Goal: Register for event/course

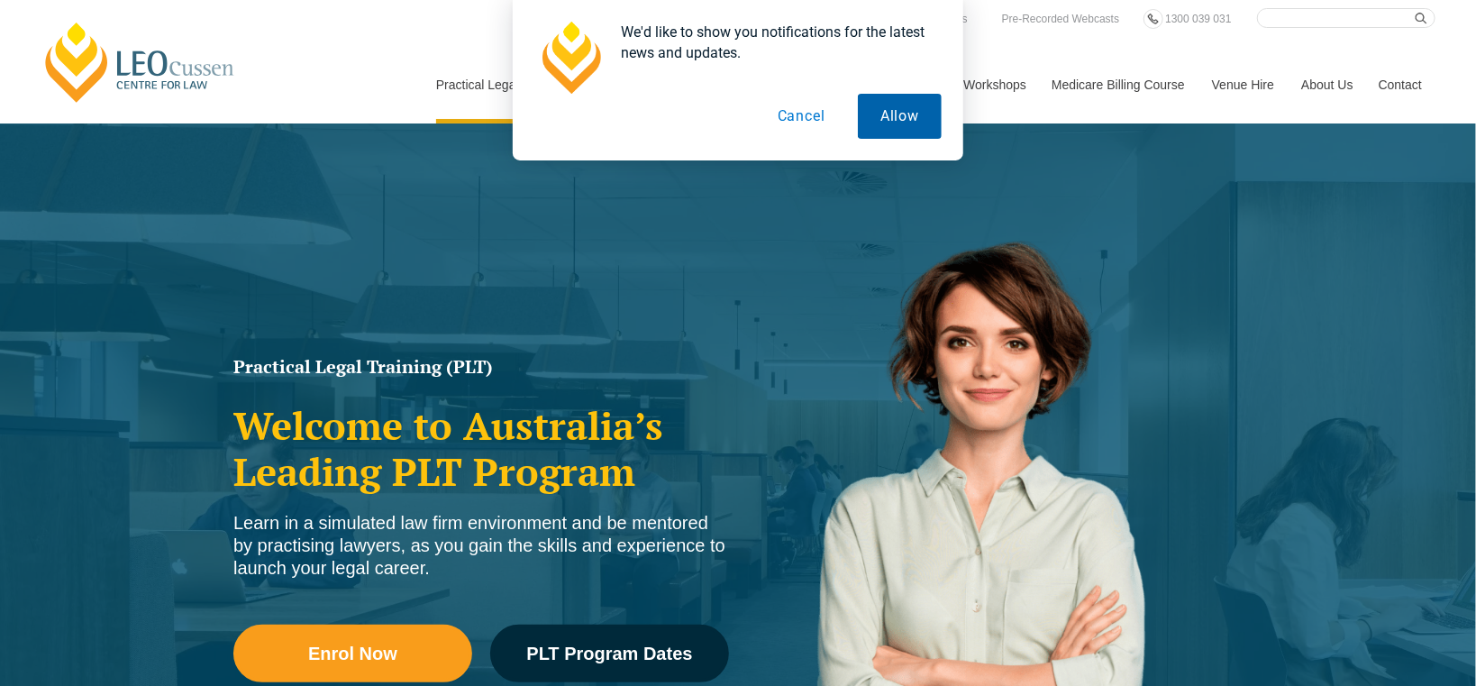
click at [914, 123] on button "Allow" at bounding box center [900, 116] width 84 height 45
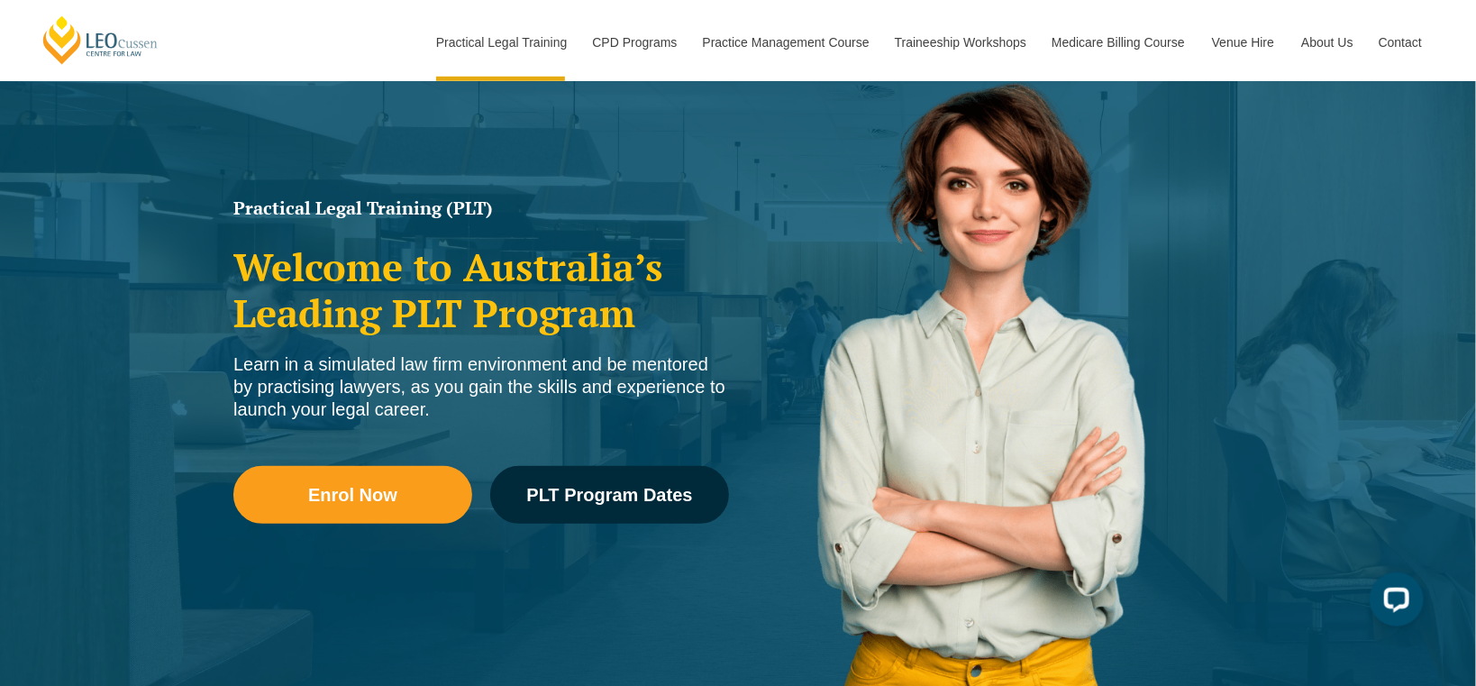
scroll to position [190, 0]
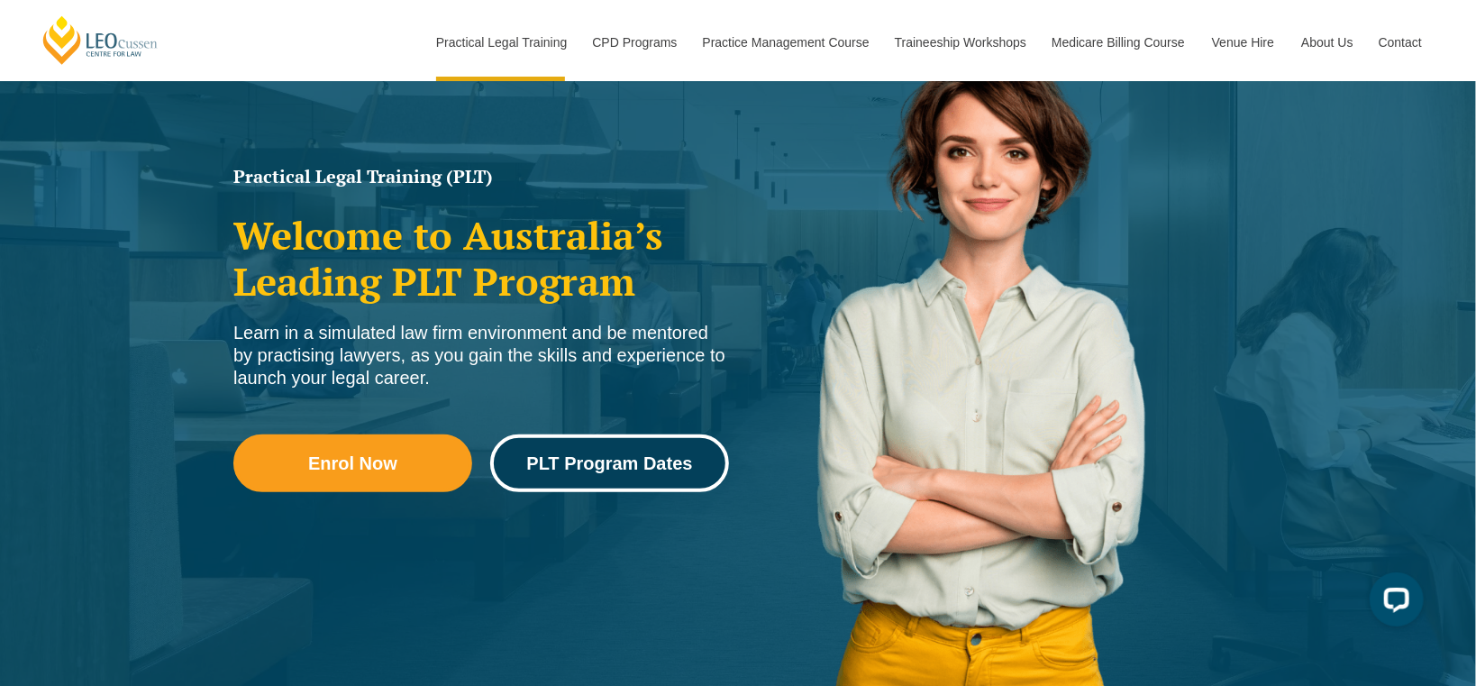
click at [529, 445] on link "PLT Program Dates" at bounding box center [609, 463] width 239 height 58
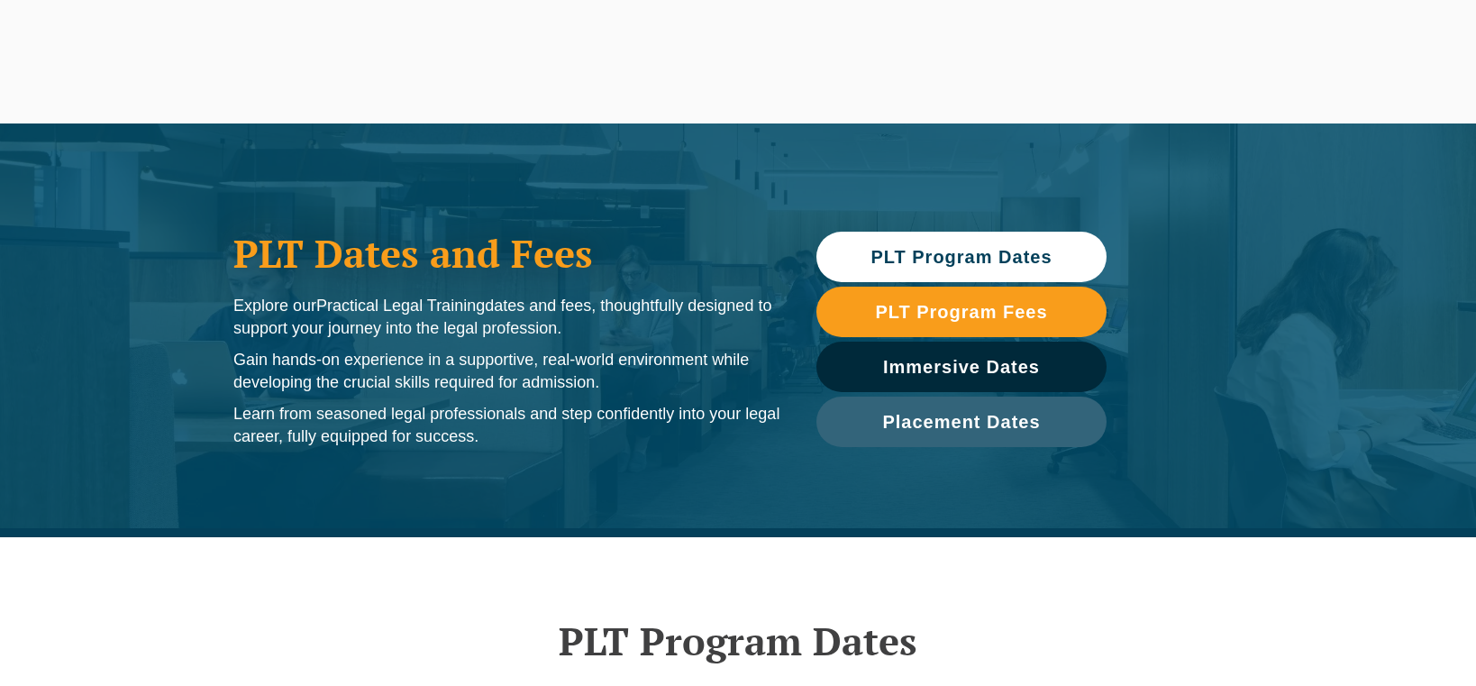
scroll to position [476, 0]
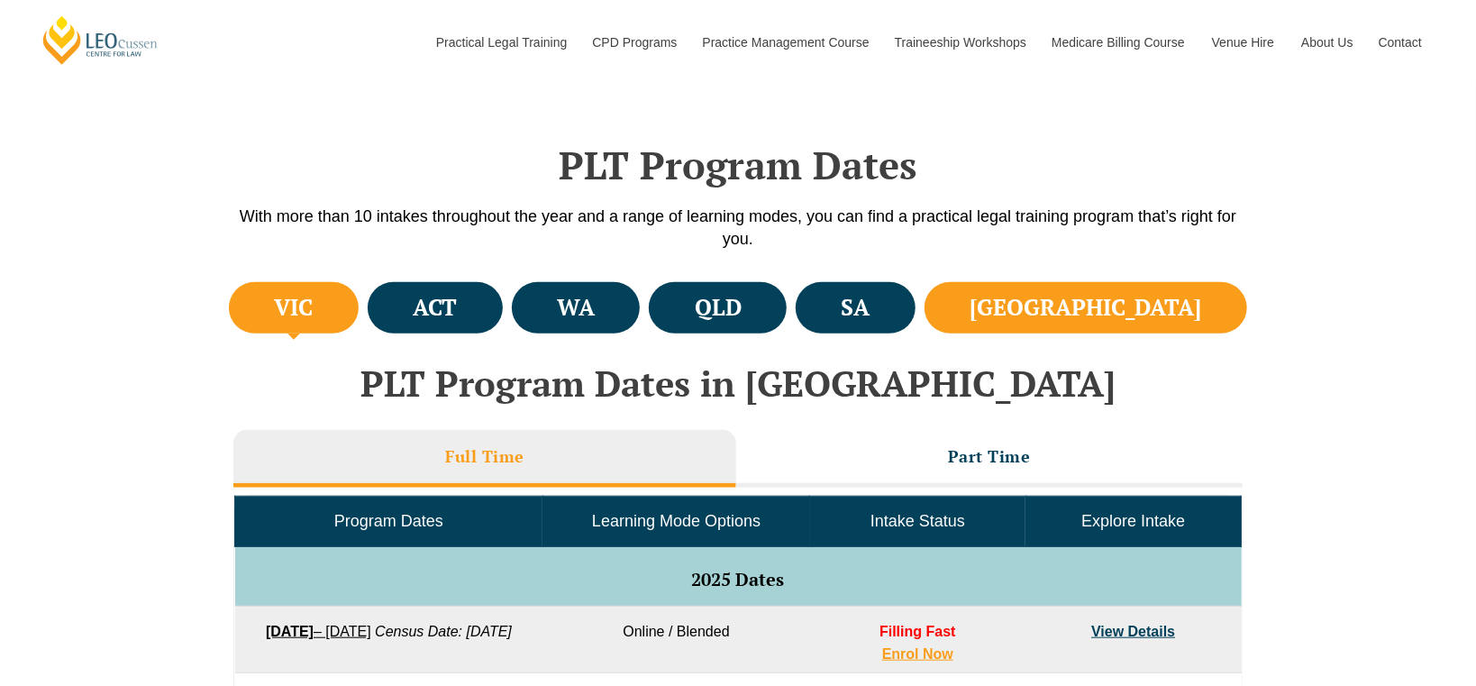
click at [1190, 301] on li "[GEOGRAPHIC_DATA]" at bounding box center [1085, 307] width 323 height 51
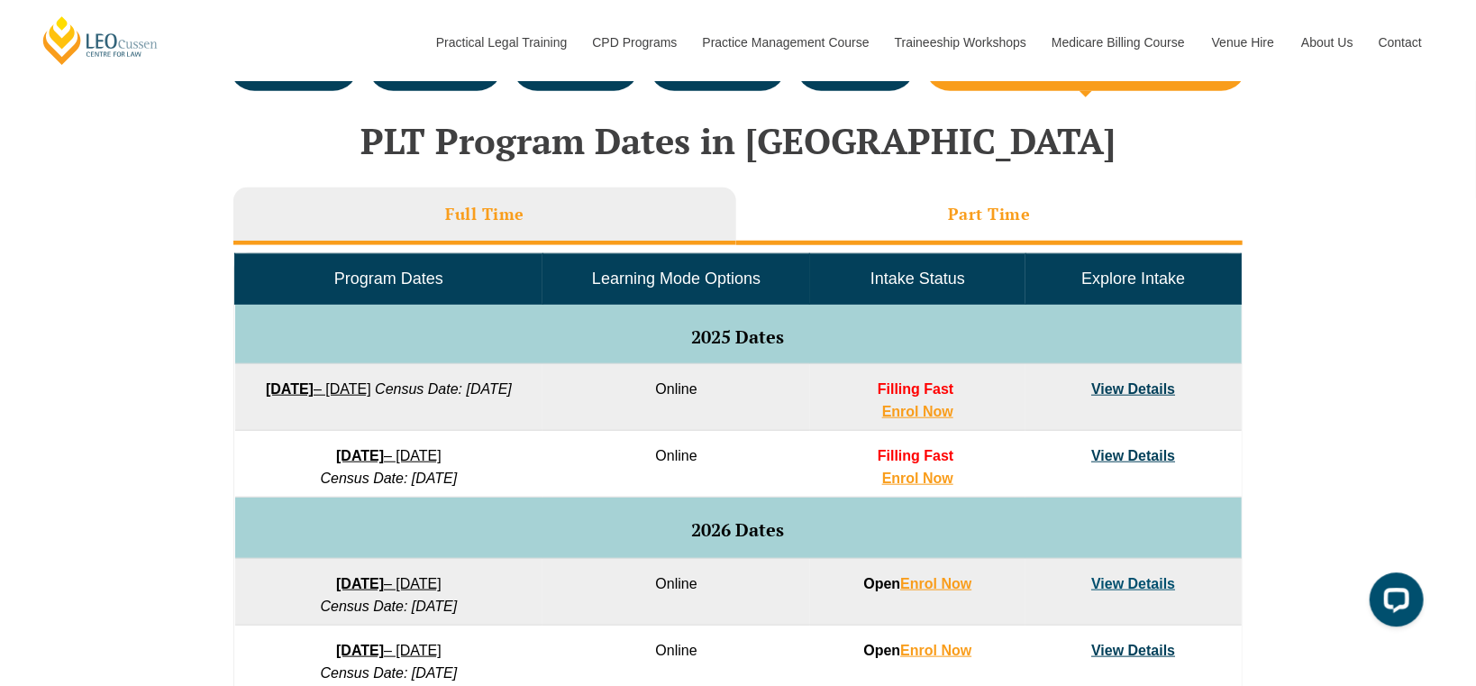
scroll to position [760, 0]
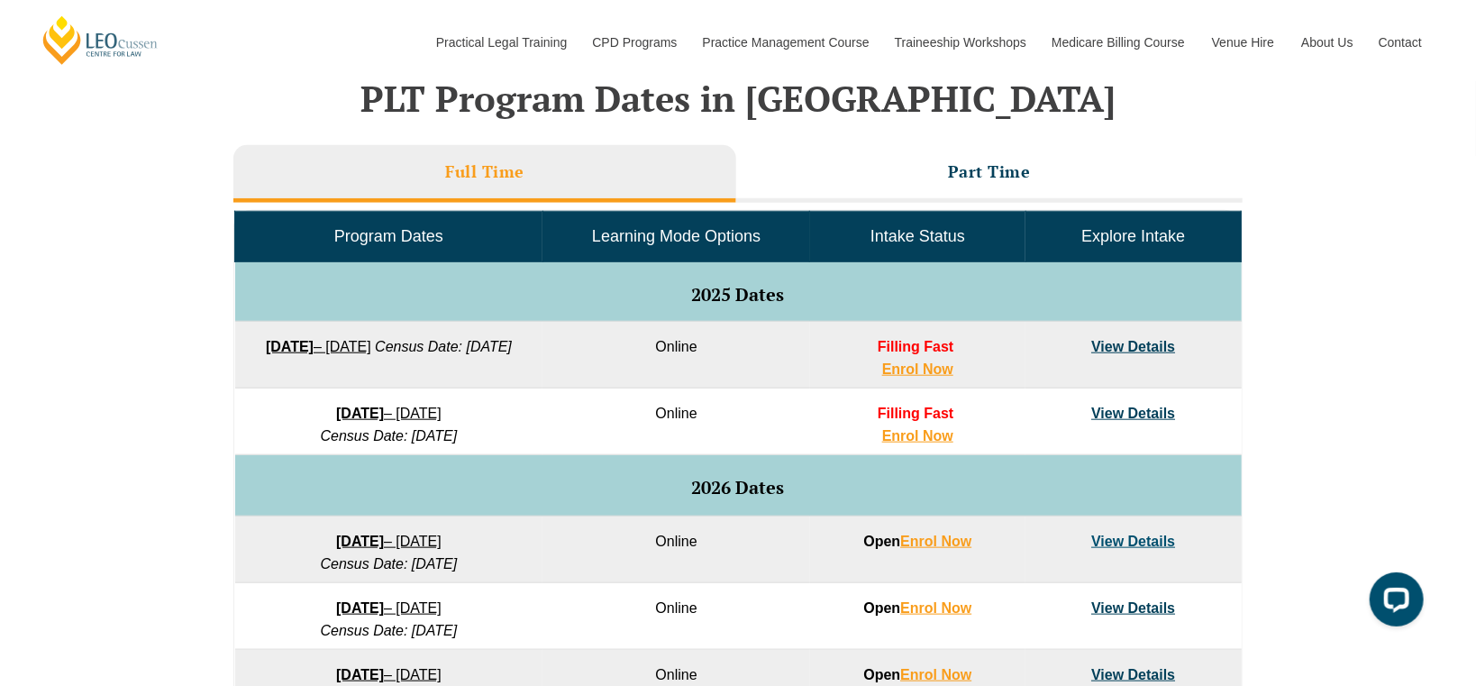
click at [520, 186] on li "Full Time" at bounding box center [484, 174] width 503 height 58
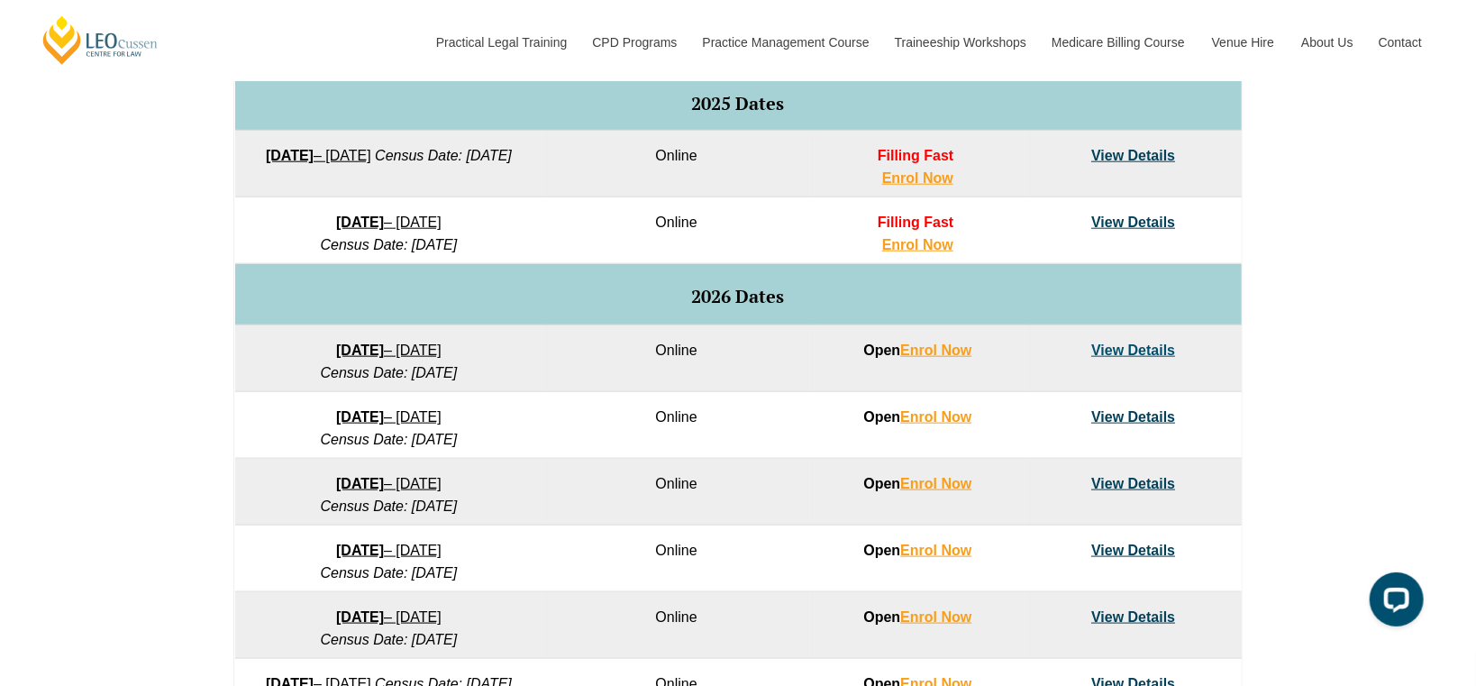
scroll to position [1046, 0]
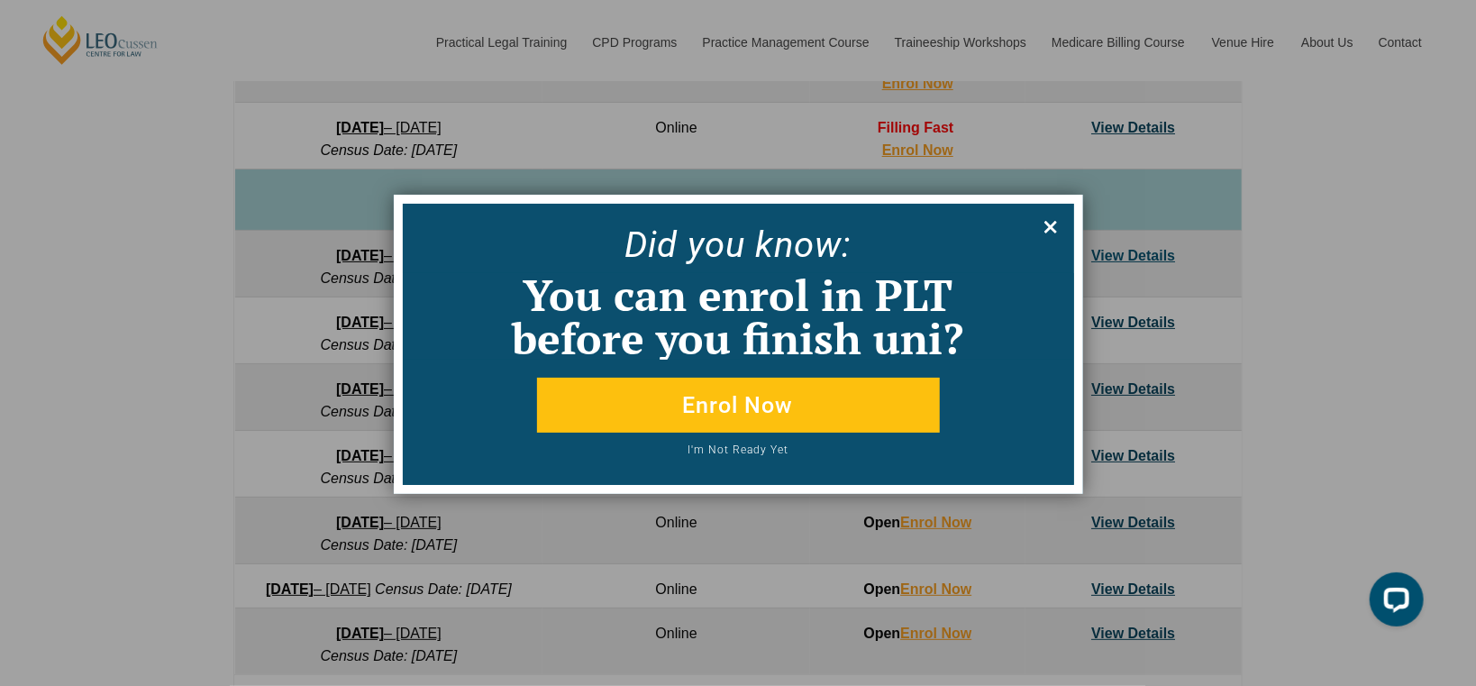
click at [1057, 229] on icon at bounding box center [1051, 227] width 20 height 20
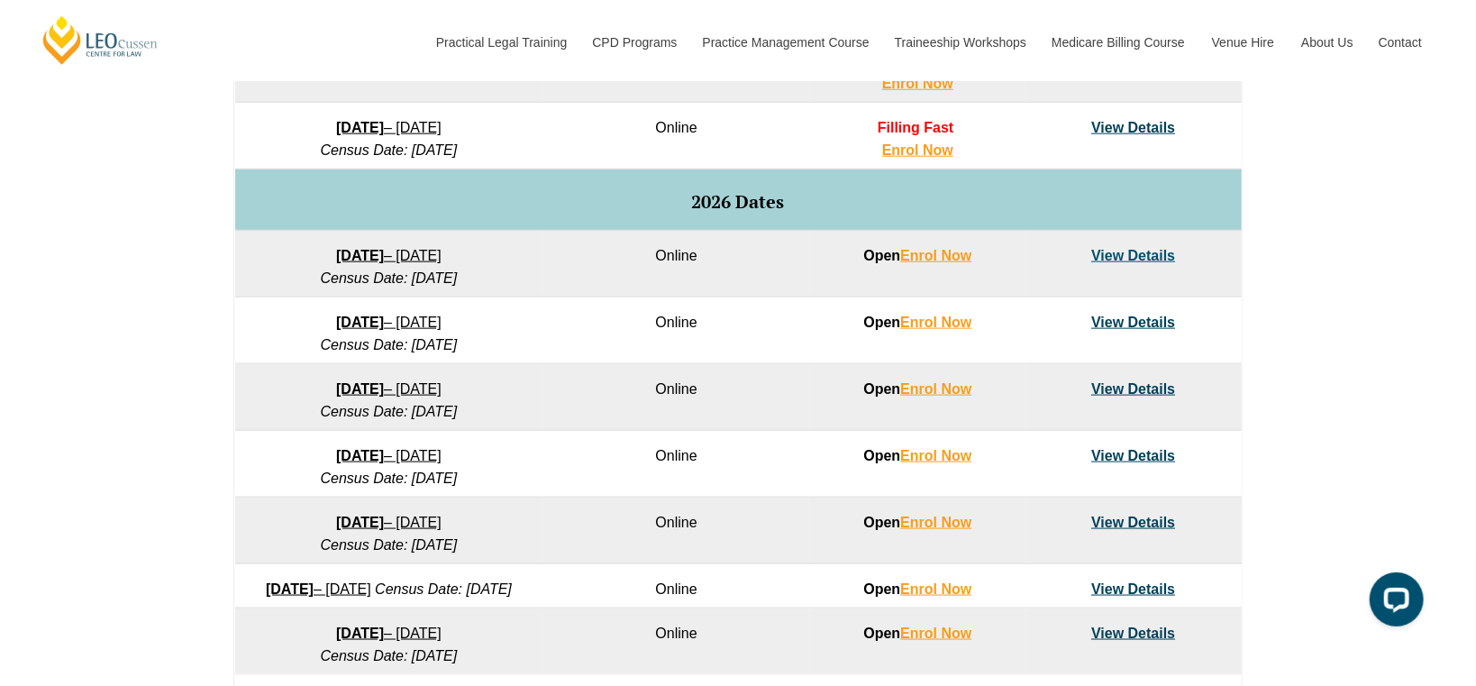
scroll to position [1142, 0]
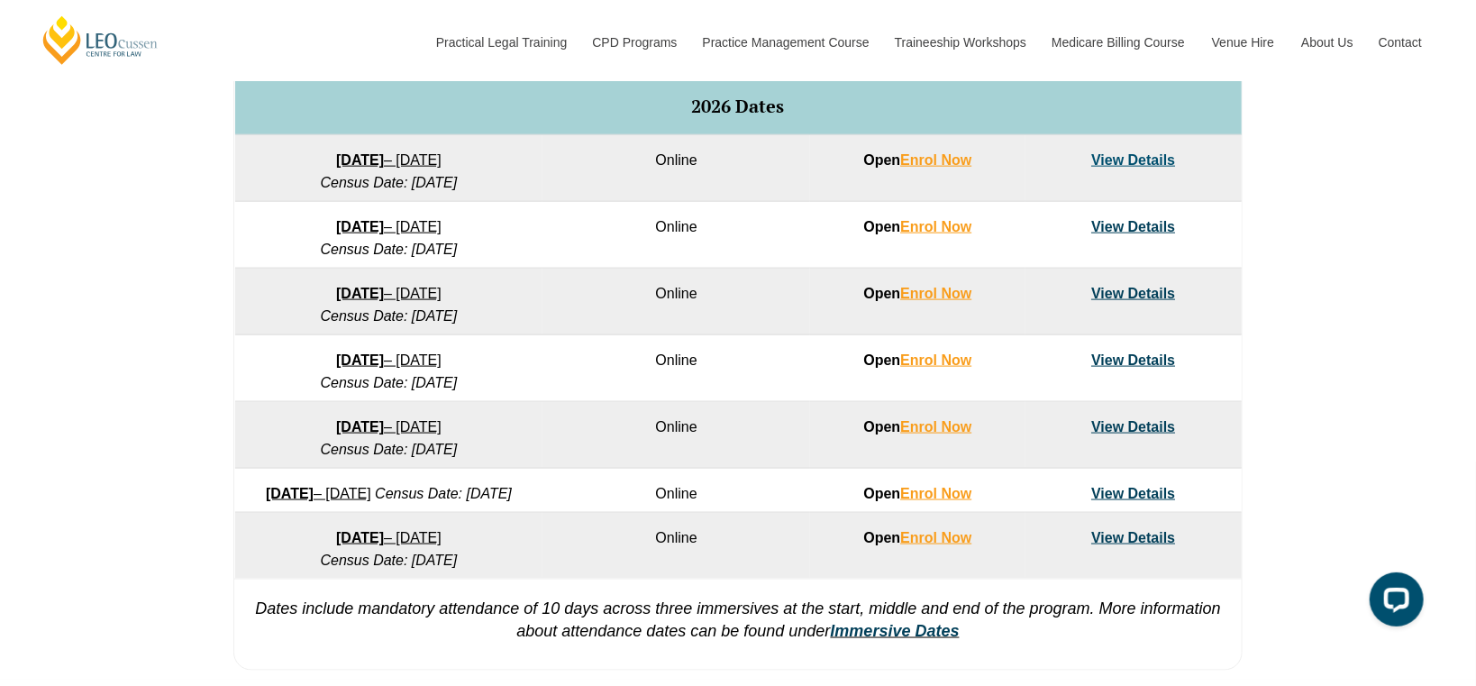
click at [1134, 359] on link "View Details" at bounding box center [1133, 359] width 84 height 15
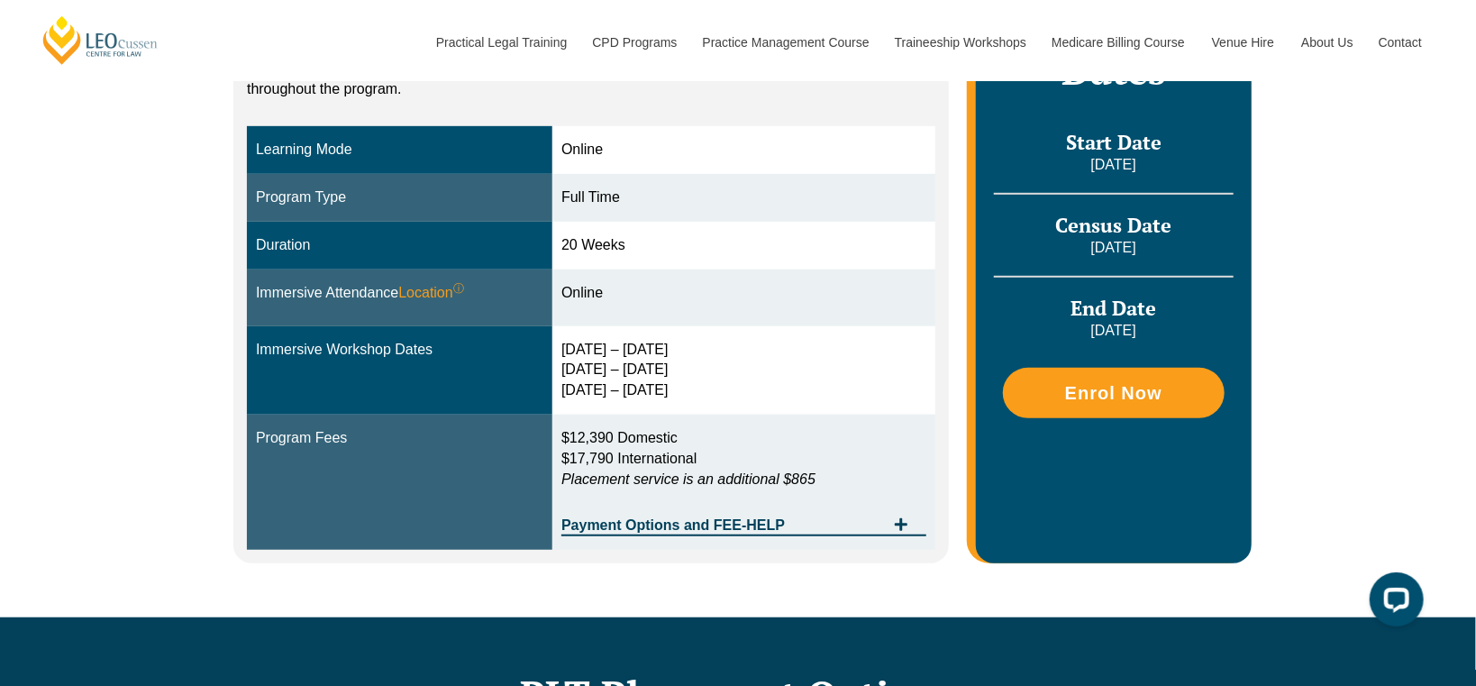
scroll to position [570, 0]
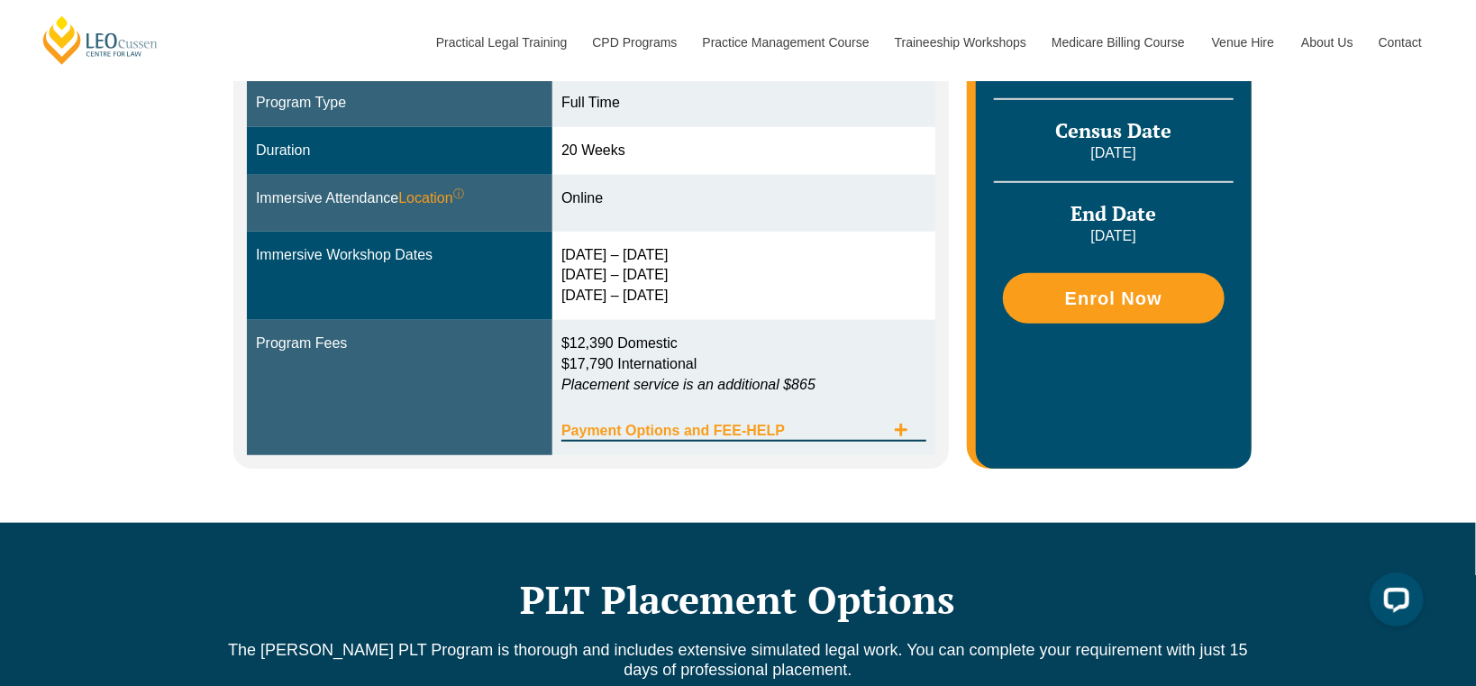
click at [906, 430] on icon "Tabs. Open items with Enter or Space, close with Escape and navigate using the …" at bounding box center [901, 430] width 14 height 14
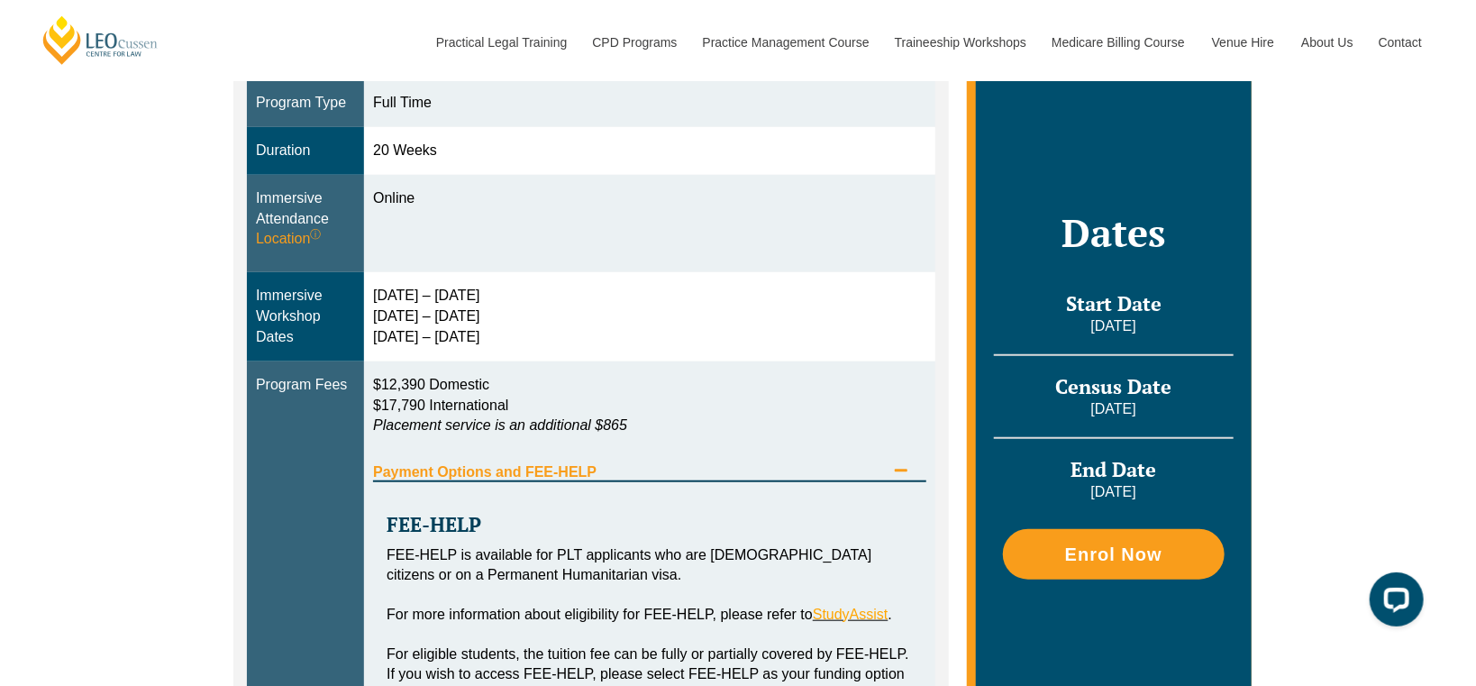
drag, startPoint x: 1057, startPoint y: 386, endPoint x: 1180, endPoint y: 380, distance: 123.6
click at [1186, 380] on h3 "Census Date" at bounding box center [1114, 386] width 240 height 25
copy span "Census Date"
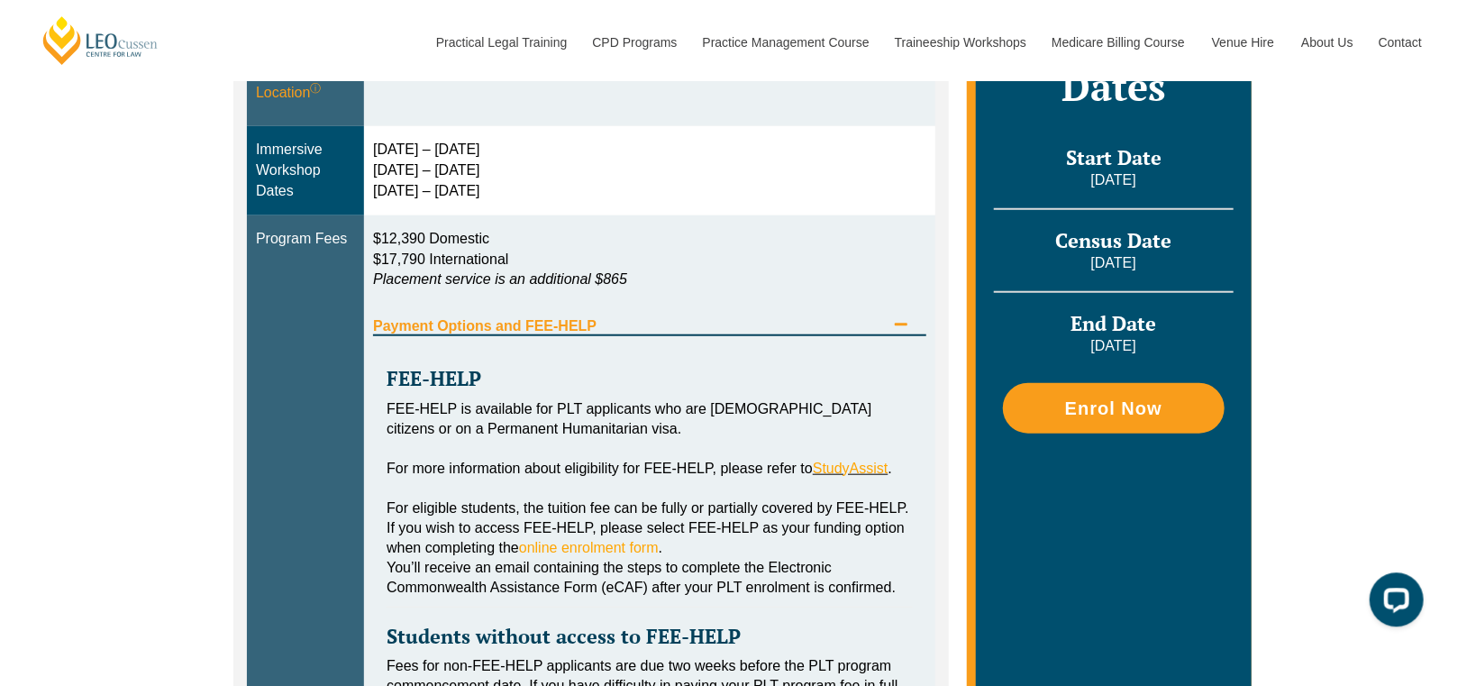
scroll to position [760, 0]
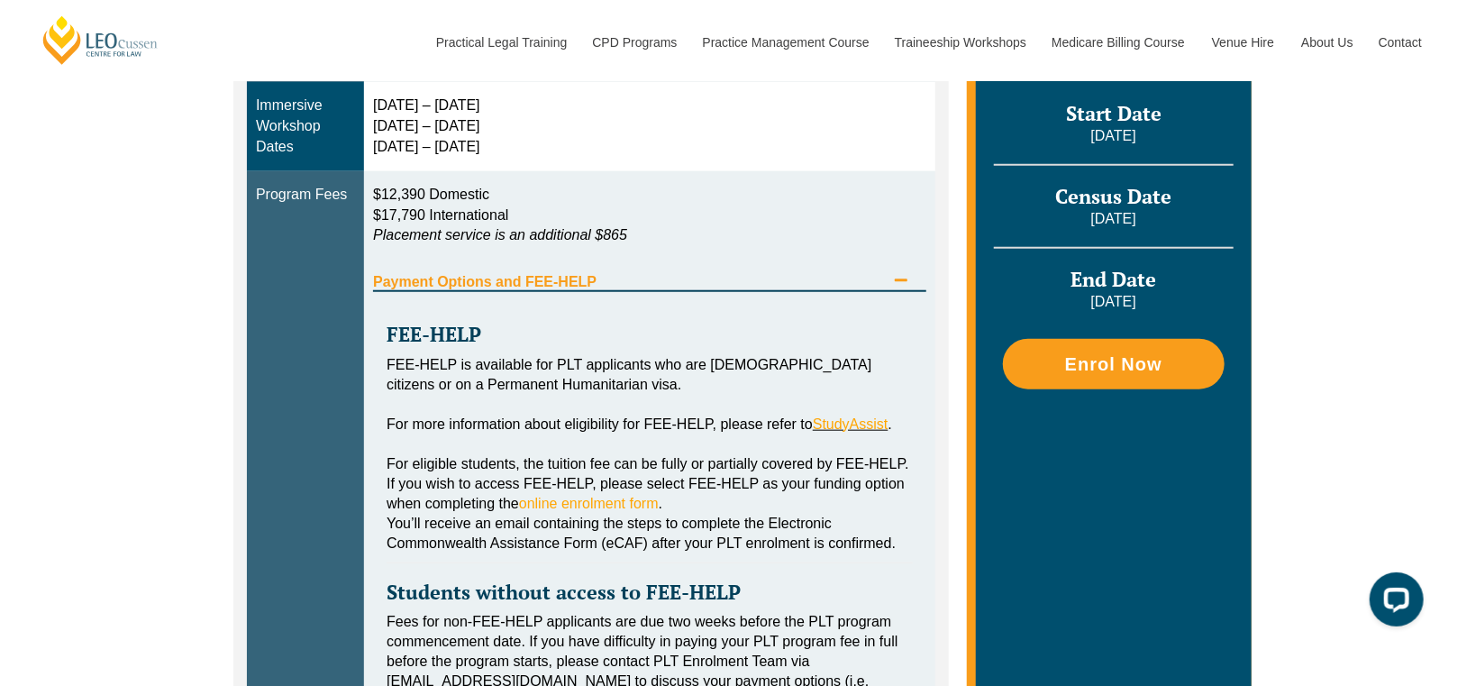
click at [860, 509] on div "For eligible students, the tuition fee can be fully or partially covered by FEE…" at bounding box center [650, 483] width 526 height 59
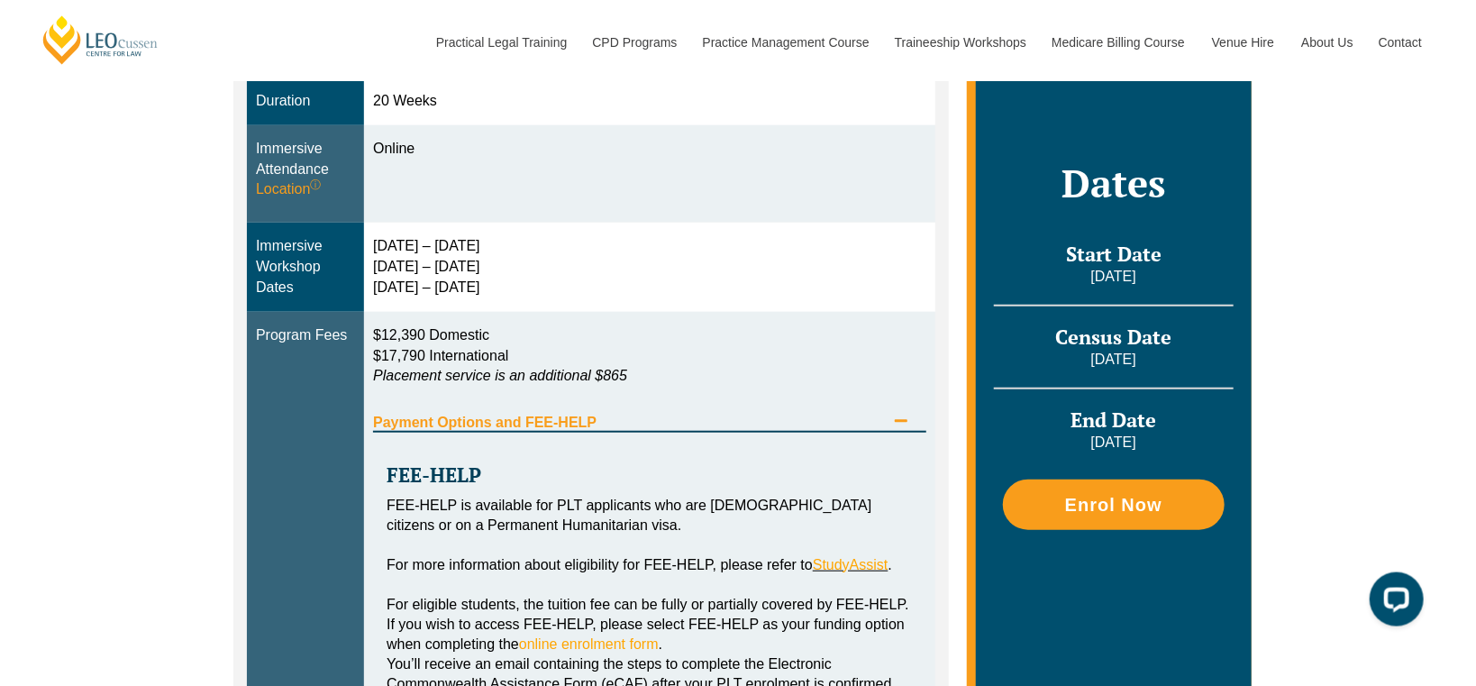
scroll to position [570, 0]
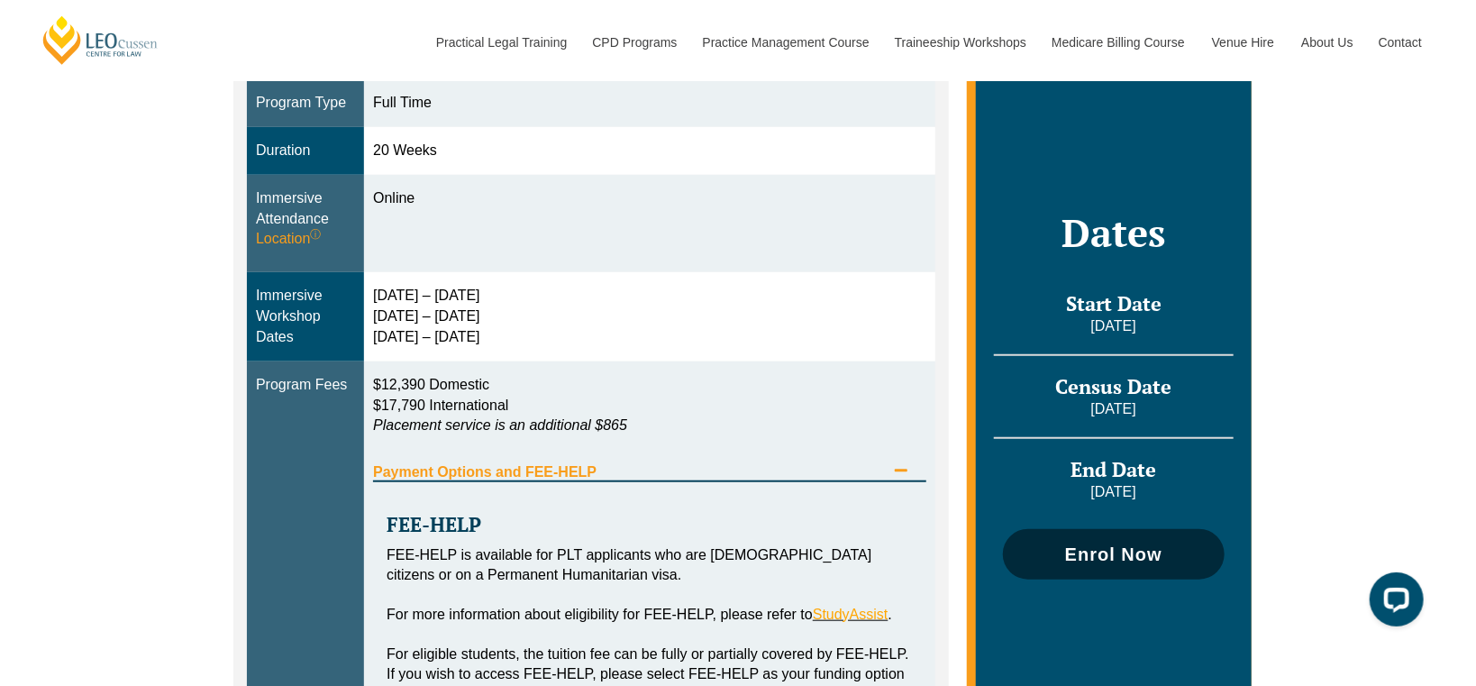
click at [1120, 567] on link "Enrol Now" at bounding box center [1114, 554] width 222 height 50
